Goal: Information Seeking & Learning: Learn about a topic

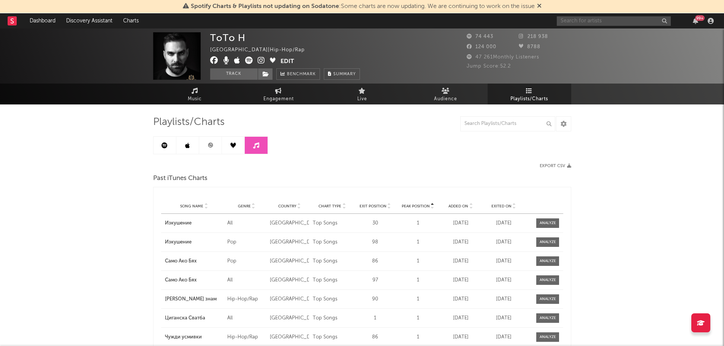
click at [569, 20] on input "text" at bounding box center [614, 21] width 114 height 10
type input "dzoni brao"
click at [624, 38] on div "[PERSON_NAME]" at bounding box center [626, 36] width 84 height 9
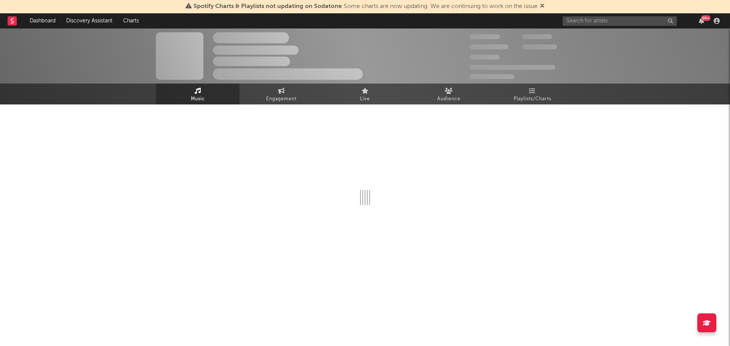
select select "6m"
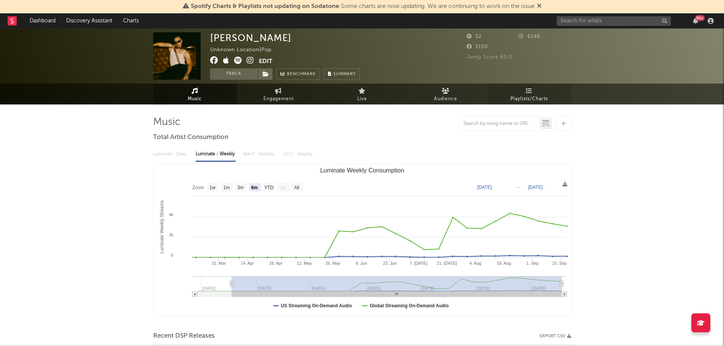
click at [527, 90] on icon at bounding box center [529, 91] width 6 height 6
